Goal: Task Accomplishment & Management: Use online tool/utility

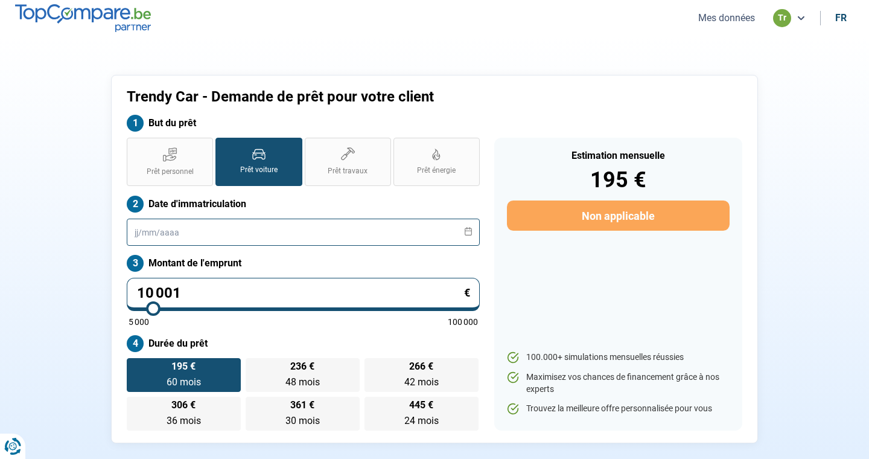
click at [199, 229] on input "text" at bounding box center [303, 231] width 353 height 27
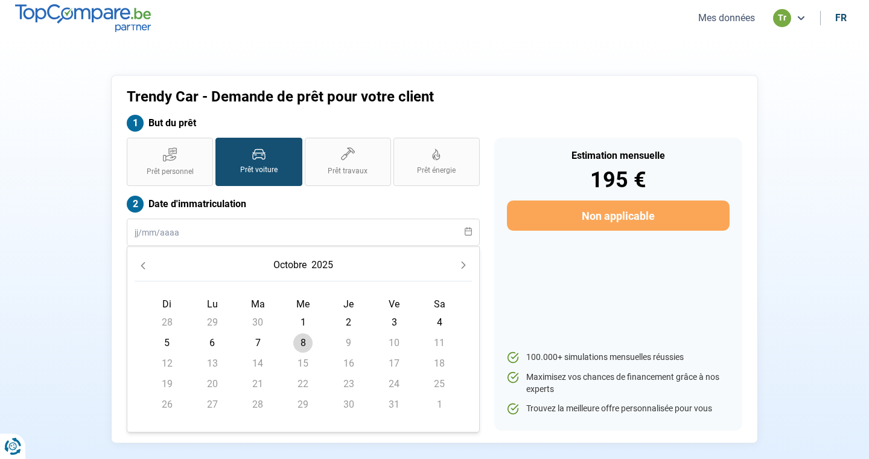
click at [146, 267] on icon "Previous Month" at bounding box center [143, 265] width 8 height 8
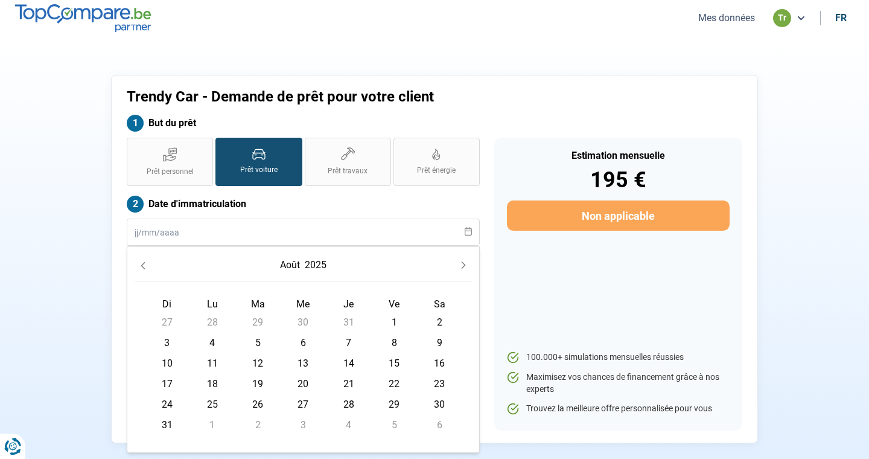
click at [146, 267] on icon "Previous Month" at bounding box center [143, 265] width 8 height 8
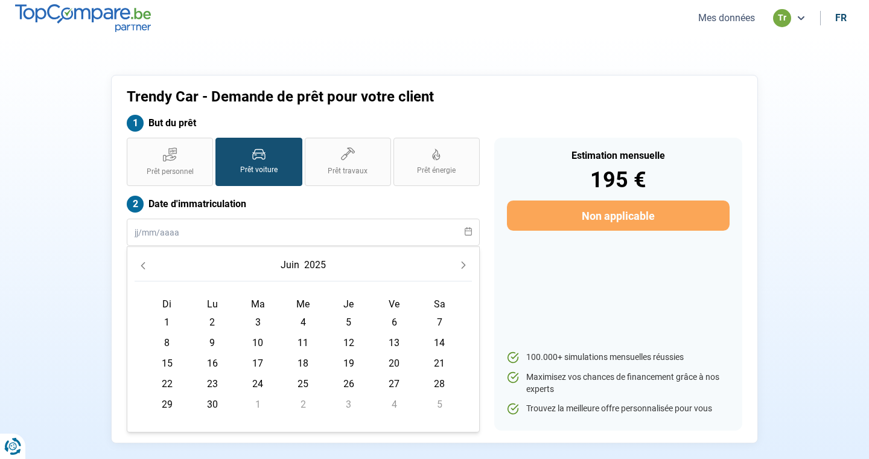
click at [146, 267] on icon "Previous Month" at bounding box center [143, 265] width 8 height 8
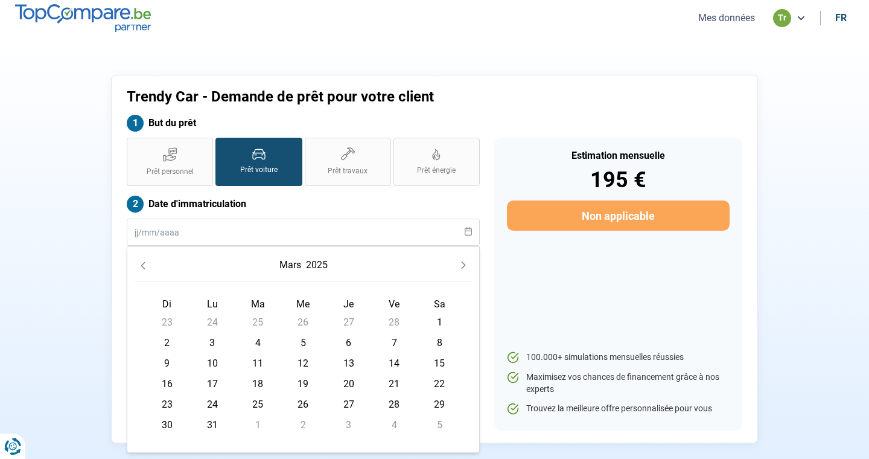
click at [146, 267] on icon "Previous Month" at bounding box center [143, 265] width 8 height 8
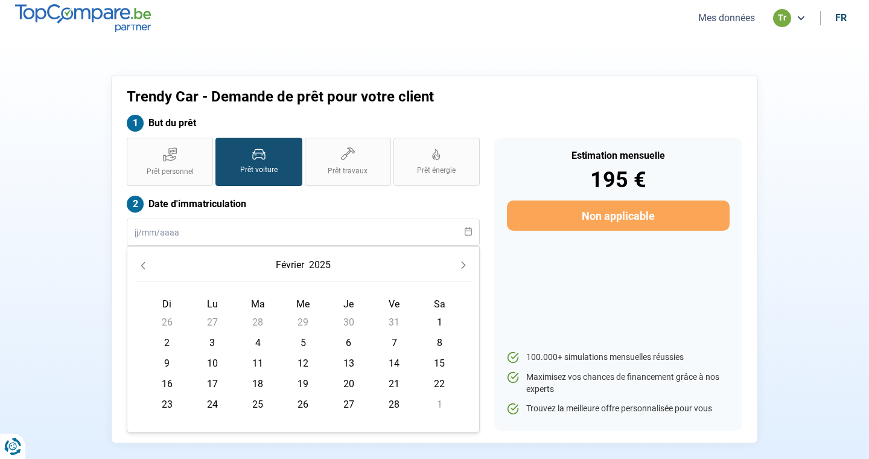
click at [146, 267] on icon "Previous Month" at bounding box center [143, 265] width 8 height 8
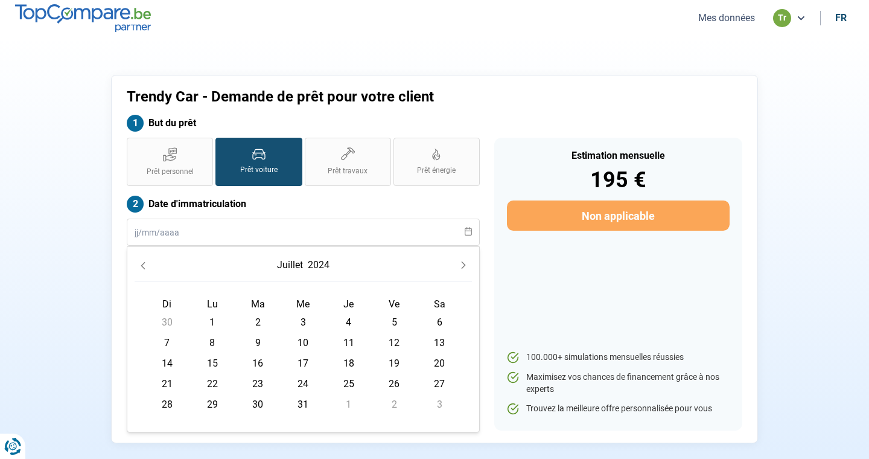
click at [146, 267] on icon "Previous Month" at bounding box center [143, 265] width 8 height 8
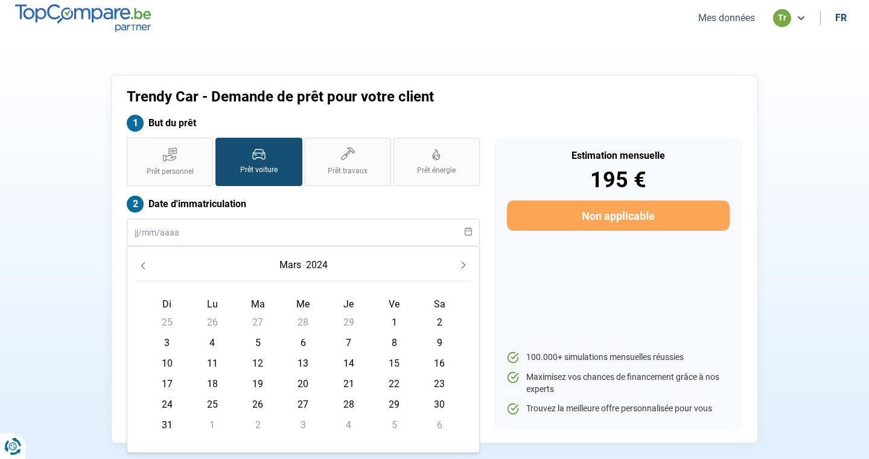
click at [146, 267] on icon "Previous Month" at bounding box center [143, 265] width 8 height 8
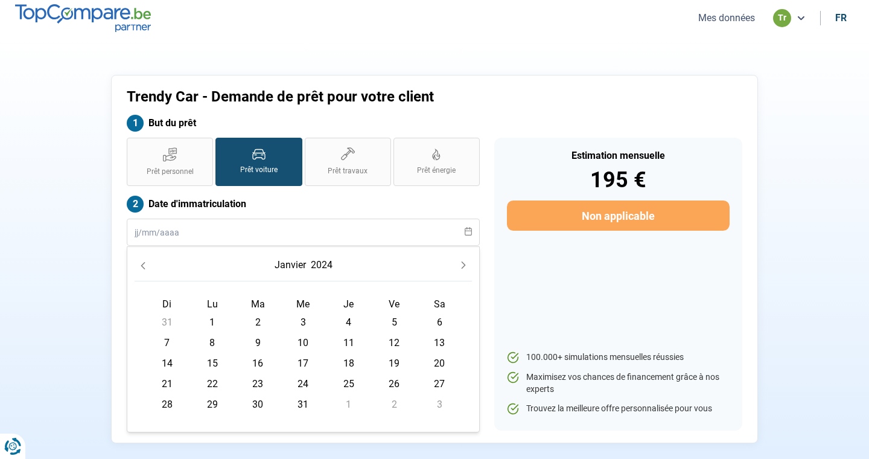
click at [146, 267] on icon "Previous Month" at bounding box center [143, 265] width 8 height 8
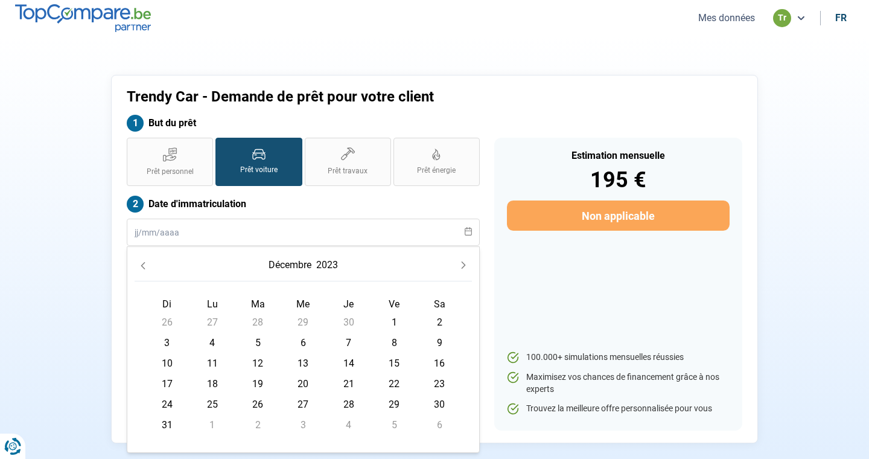
click at [146, 267] on icon "Previous Month" at bounding box center [143, 265] width 8 height 8
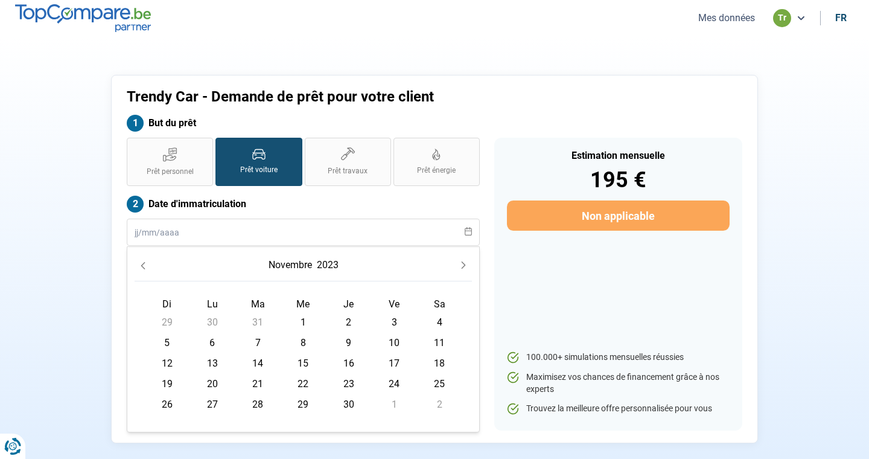
click at [146, 267] on icon "Previous Month" at bounding box center [143, 265] width 8 height 8
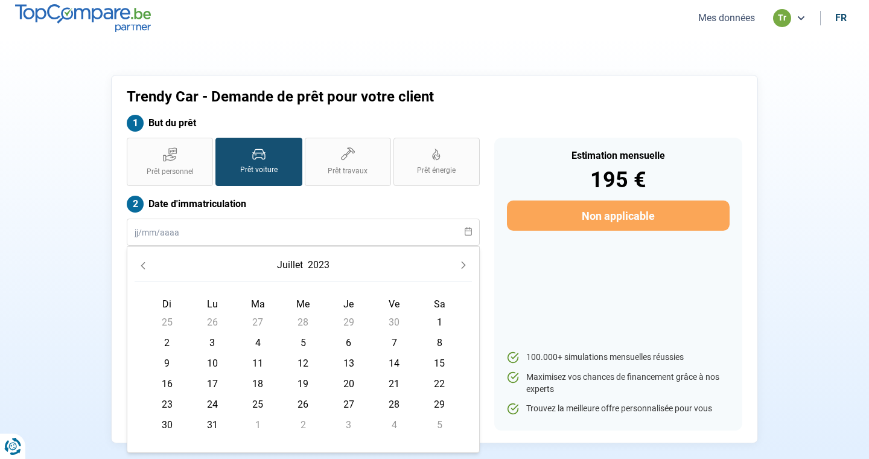
click at [146, 267] on icon "Previous Month" at bounding box center [143, 265] width 8 height 8
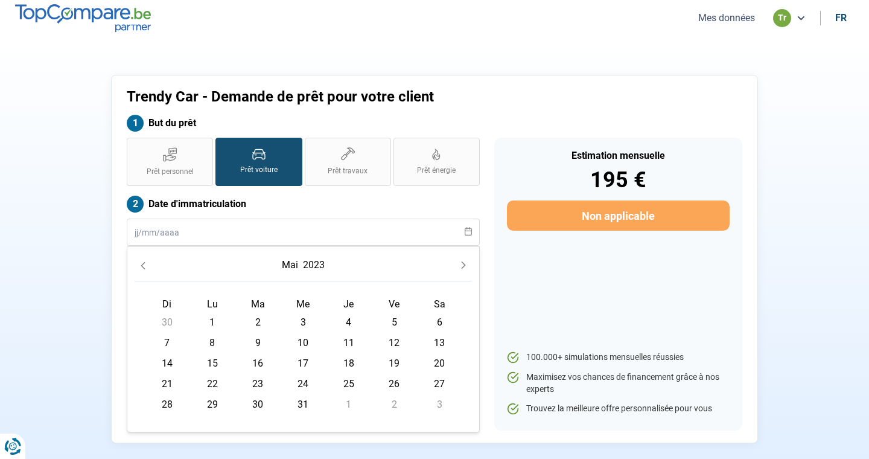
click at [146, 267] on icon "Previous Month" at bounding box center [143, 265] width 8 height 8
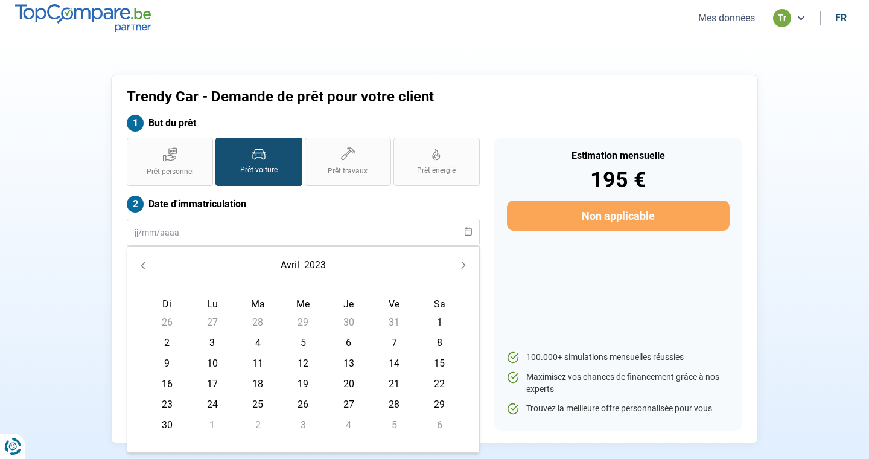
click at [146, 267] on icon "Previous Month" at bounding box center [143, 265] width 8 height 8
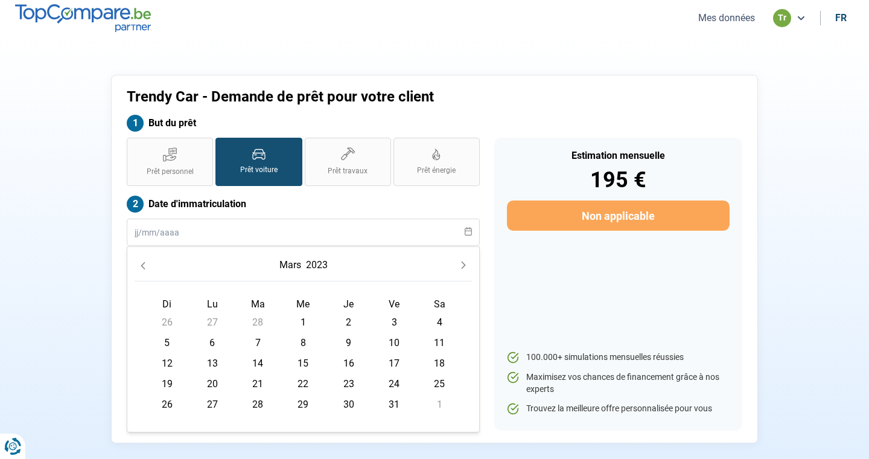
click at [146, 267] on icon "Previous Month" at bounding box center [143, 265] width 8 height 8
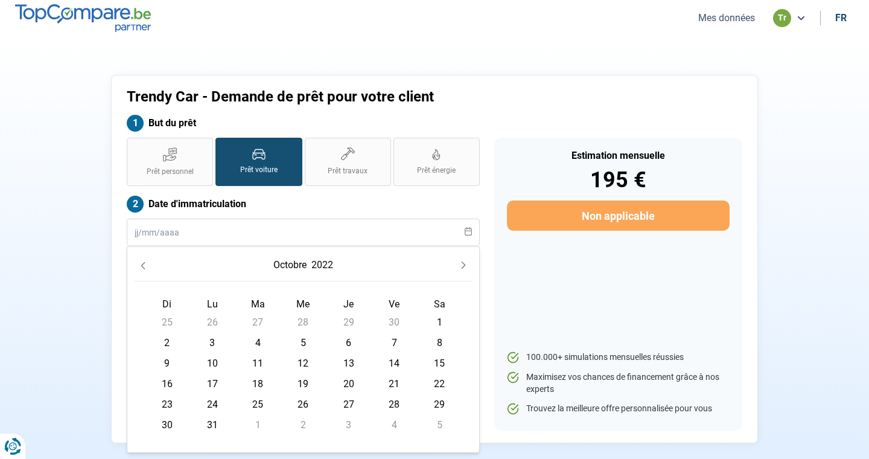
click at [146, 267] on icon "Previous Month" at bounding box center [143, 265] width 8 height 8
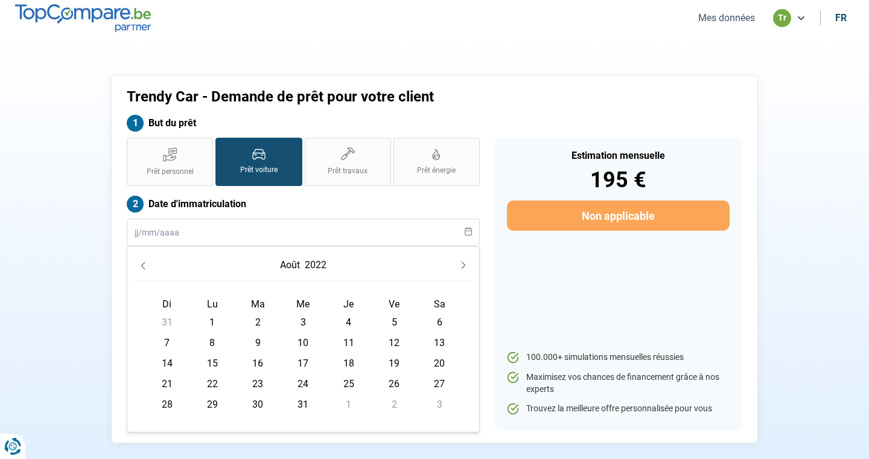
click at [146, 267] on icon "Previous Month" at bounding box center [143, 265] width 8 height 8
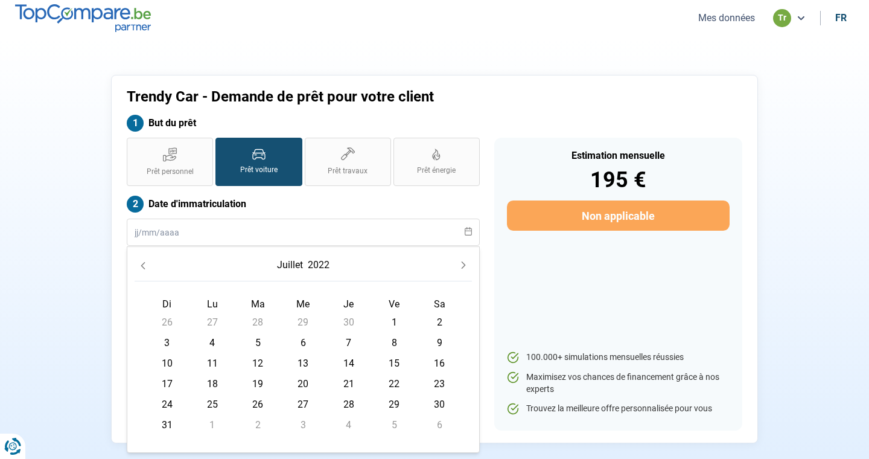
click at [146, 267] on icon "Previous Month" at bounding box center [143, 265] width 8 height 8
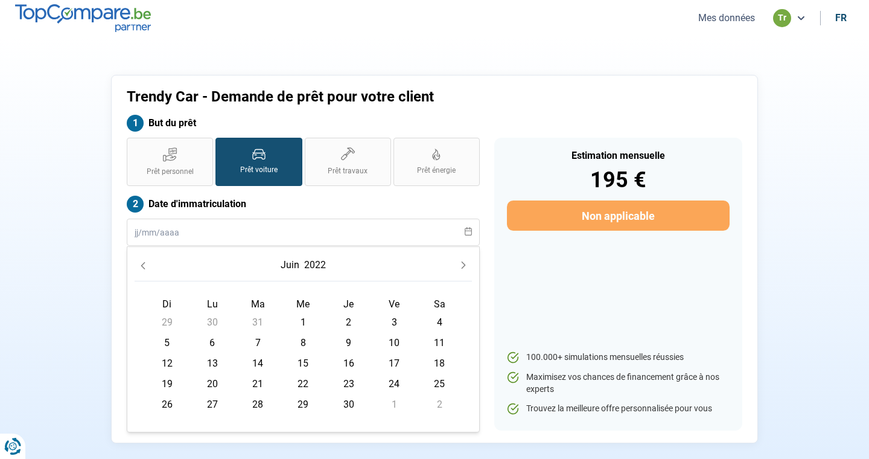
click at [146, 267] on icon "Previous Month" at bounding box center [143, 265] width 8 height 8
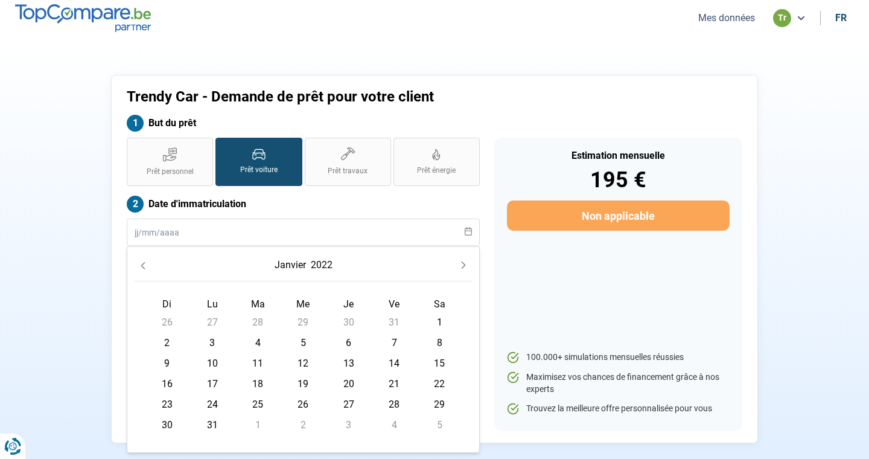
click at [146, 267] on icon "Previous Month" at bounding box center [143, 265] width 8 height 8
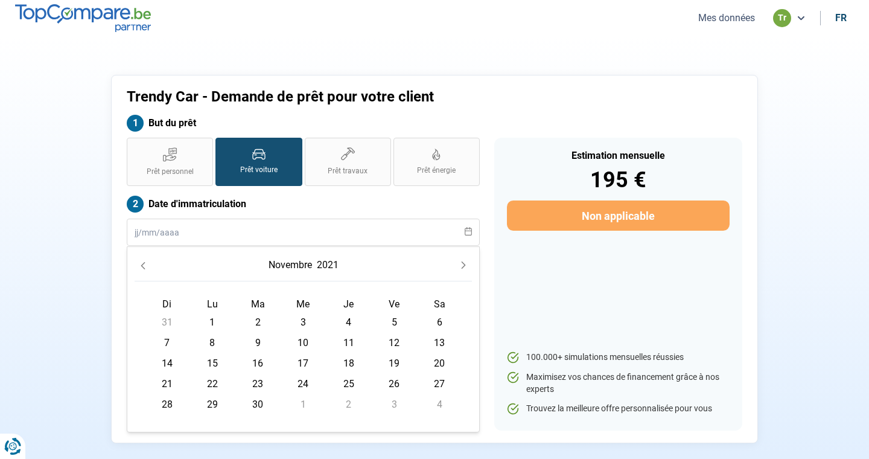
click at [146, 267] on icon "Previous Month" at bounding box center [143, 265] width 8 height 8
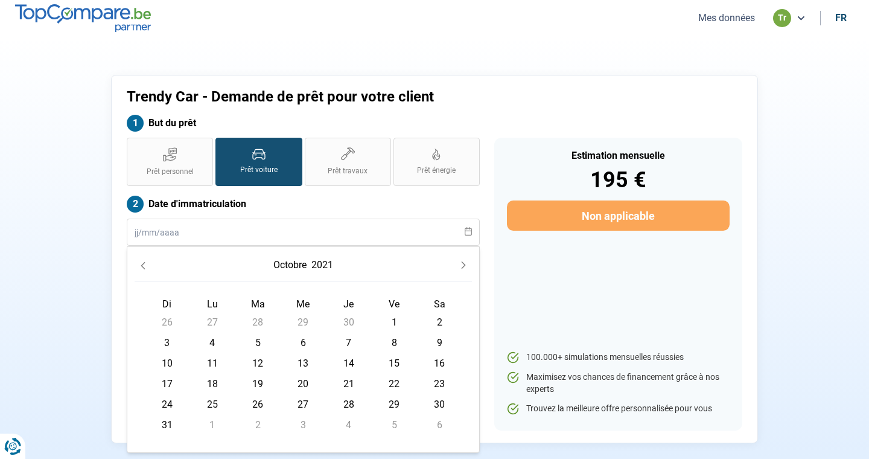
click at [146, 267] on icon "Previous Month" at bounding box center [143, 265] width 8 height 8
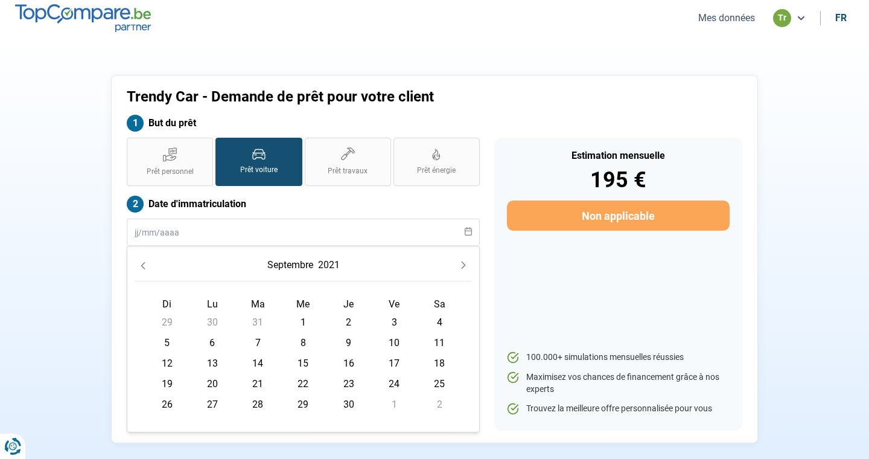
click at [146, 267] on icon "Previous Month" at bounding box center [143, 265] width 8 height 8
click at [348, 338] on span "8" at bounding box center [348, 342] width 19 height 19
type input "[DATE]"
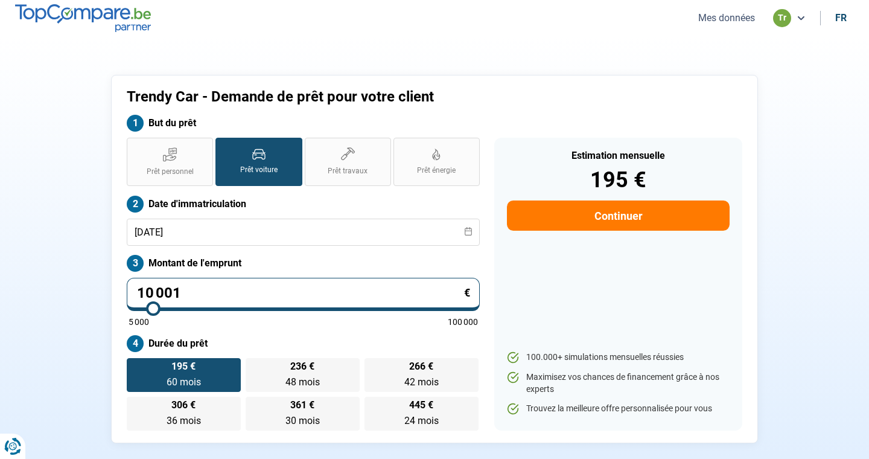
click at [258, 295] on input "10 001" at bounding box center [303, 294] width 353 height 33
type input "1 000"
type input "5000"
type input "100"
type input "5000"
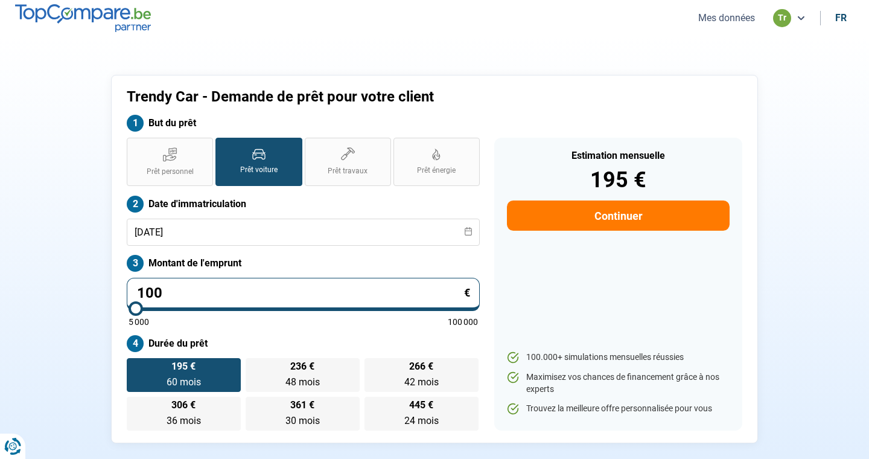
type input "10"
type input "5000"
type input "1"
type input "5000"
type input "0"
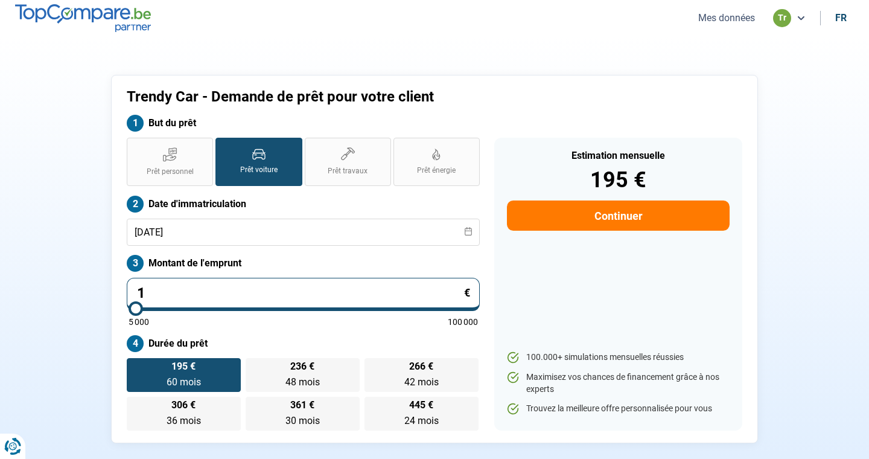
type input "5000"
type input "1"
type input "5000"
type input "16"
type input "5000"
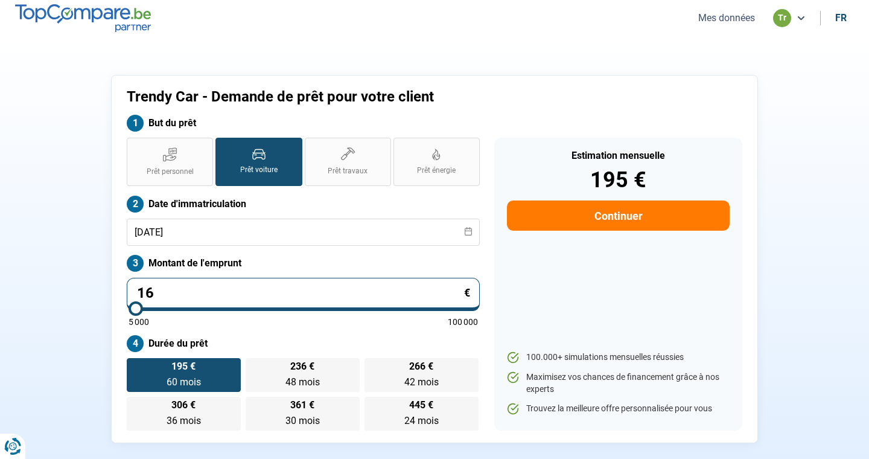
type input "169"
type input "5000"
type input "1 690"
type input "5000"
type input "16 900"
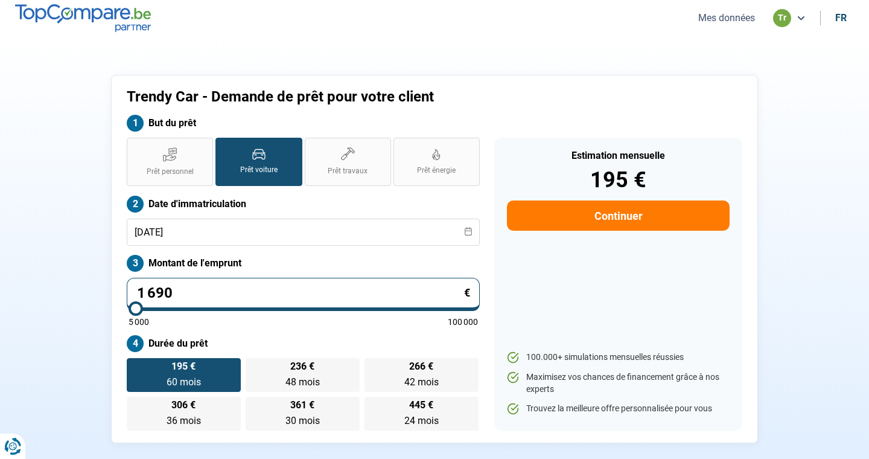
type input "17000"
type input "16 900"
type input "17000"
click at [329, 337] on label "Durée du prêt" at bounding box center [303, 343] width 353 height 17
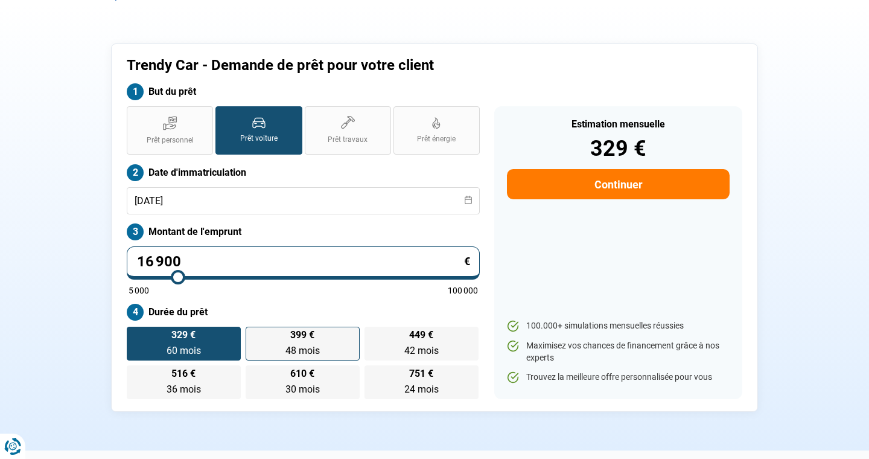
scroll to position [32, 0]
